Goal: Find specific page/section: Find specific page/section

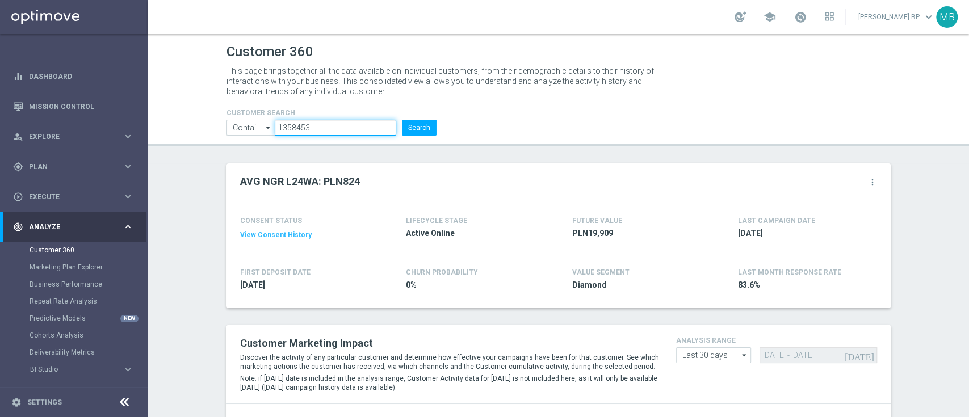
drag, startPoint x: 300, startPoint y: 124, endPoint x: 252, endPoint y: 123, distance: 48.3
click at [252, 123] on ul "Contains Contains arrow_drop_down Show Selected 0 of NaN Contains Equals" at bounding box center [332, 128] width 216 height 16
paste input "84921"
type input "849213"
click at [426, 122] on button "Search" at bounding box center [419, 128] width 35 height 16
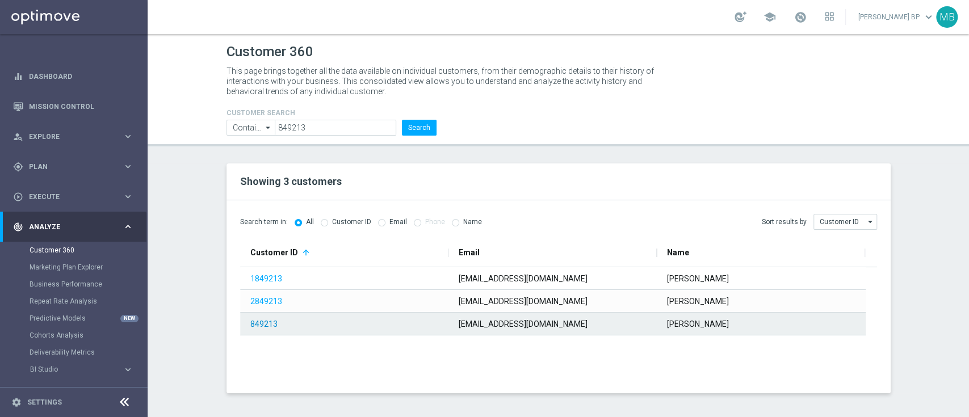
click at [269, 320] on link "849213" at bounding box center [263, 324] width 27 height 9
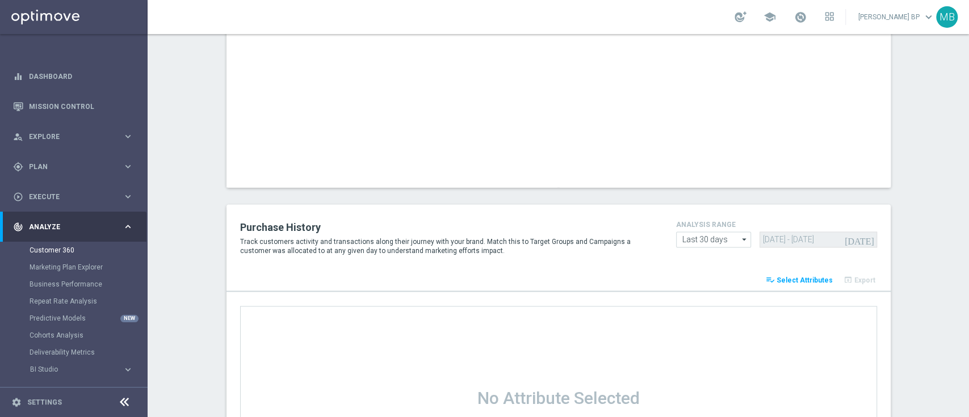
scroll to position [1554, 0]
